Goal: Task Accomplishment & Management: Use online tool/utility

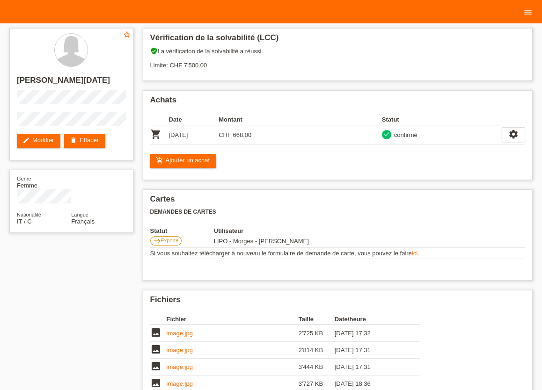
click at [530, 11] on icon "menu" at bounding box center [527, 11] width 9 height 9
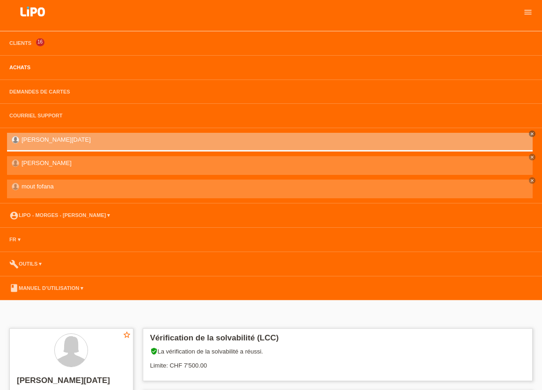
click at [13, 66] on link "Achats" at bounding box center [20, 68] width 30 height 6
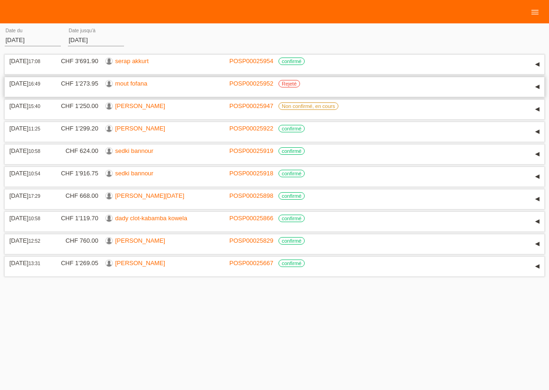
click at [118, 85] on link "mout fofana" at bounding box center [131, 83] width 32 height 7
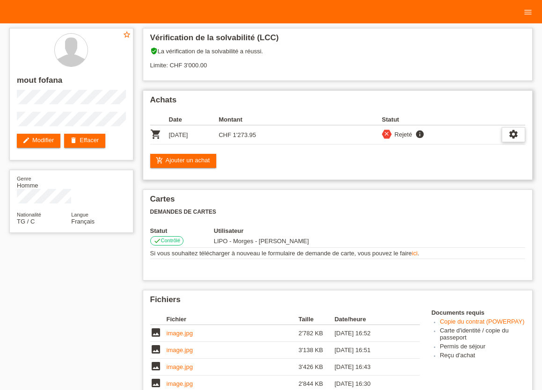
click at [513, 137] on icon "settings" at bounding box center [513, 134] width 10 height 10
click at [351, 160] on div "add_shopping_cart Ajouter un achat" at bounding box center [337, 161] width 375 height 14
click at [327, 106] on h2 "Achats" at bounding box center [337, 102] width 375 height 14
